Goal: Task Accomplishment & Management: Use online tool/utility

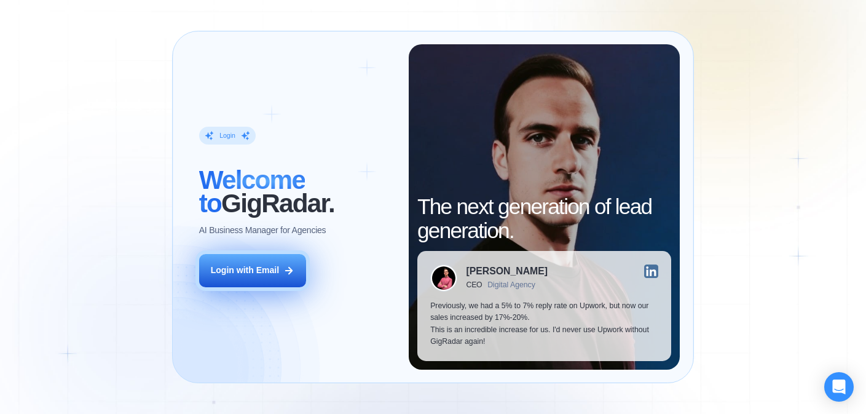
click at [236, 274] on div "Login with Email" at bounding box center [245, 270] width 68 height 12
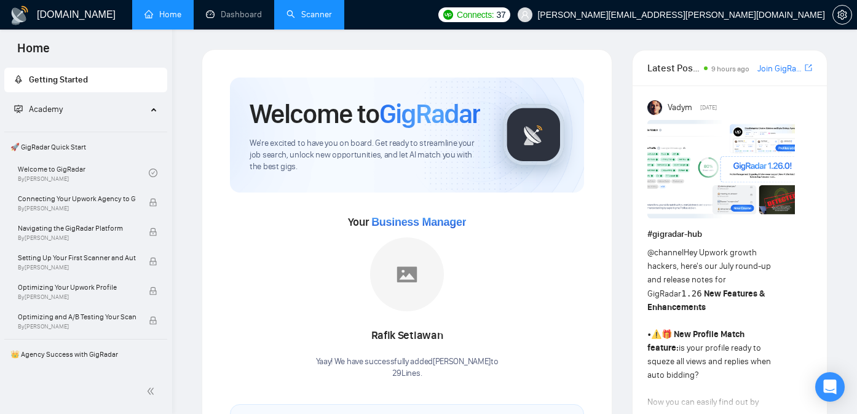
click at [298, 15] on link "Scanner" at bounding box center [308, 14] width 45 height 10
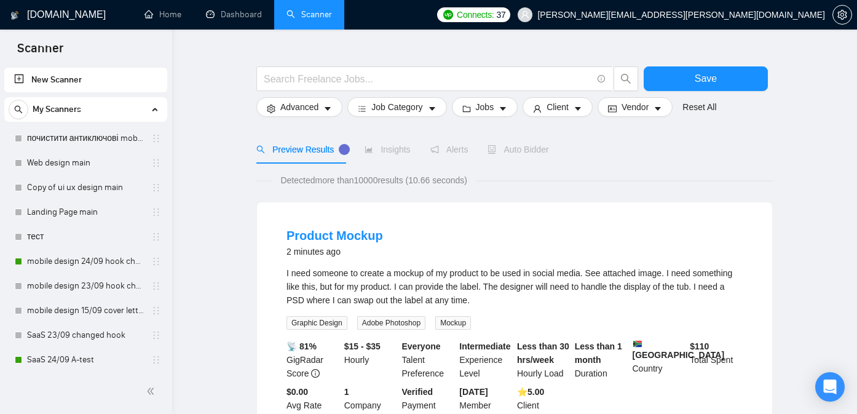
scroll to position [31, 0]
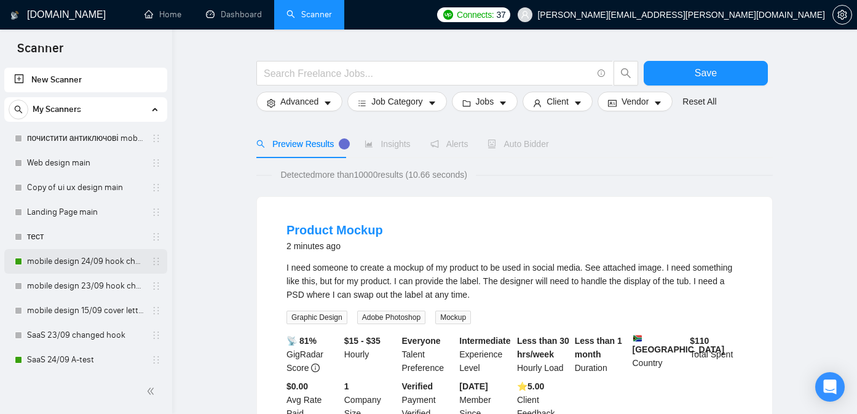
click at [81, 264] on link "mobile design 24/09 hook changed" at bounding box center [85, 261] width 117 height 25
